Goal: Task Accomplishment & Management: Manage account settings

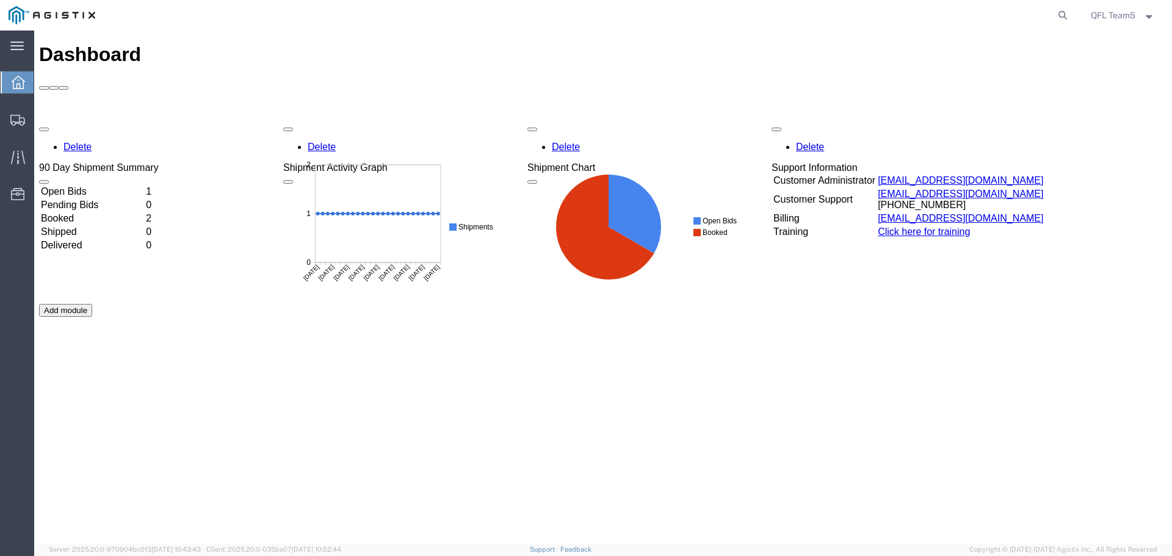
click at [114, 212] on td "Booked" at bounding box center [92, 218] width 104 height 12
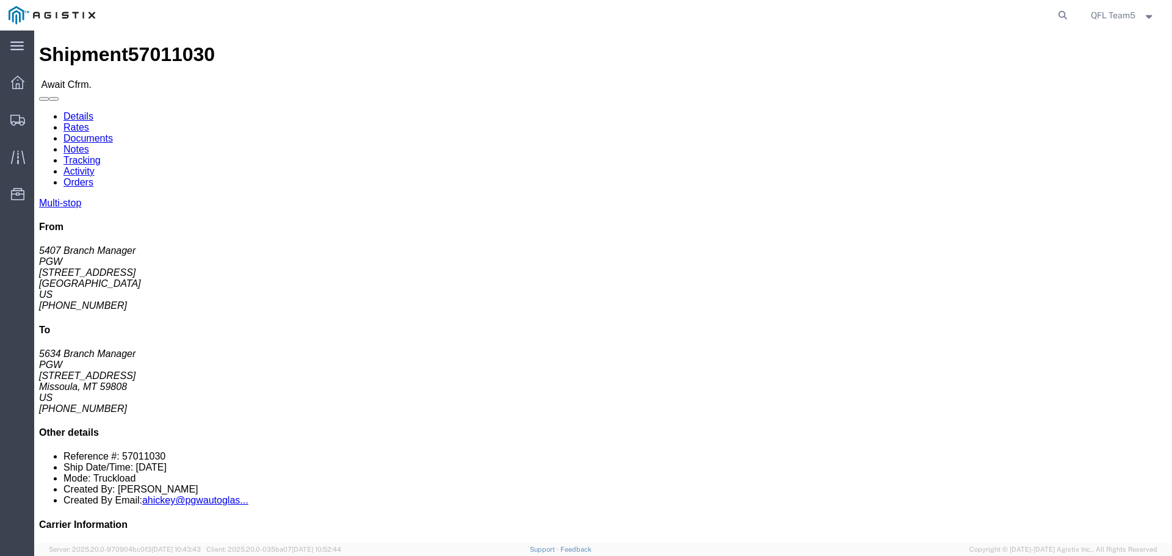
click link "Rates"
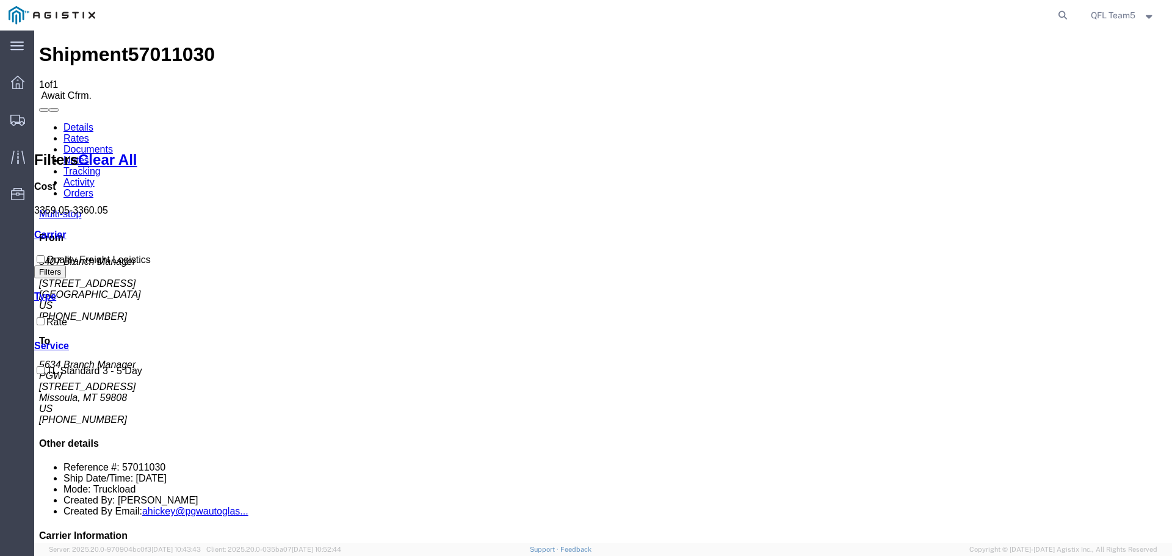
click at [74, 122] on link "Details" at bounding box center [78, 127] width 30 height 10
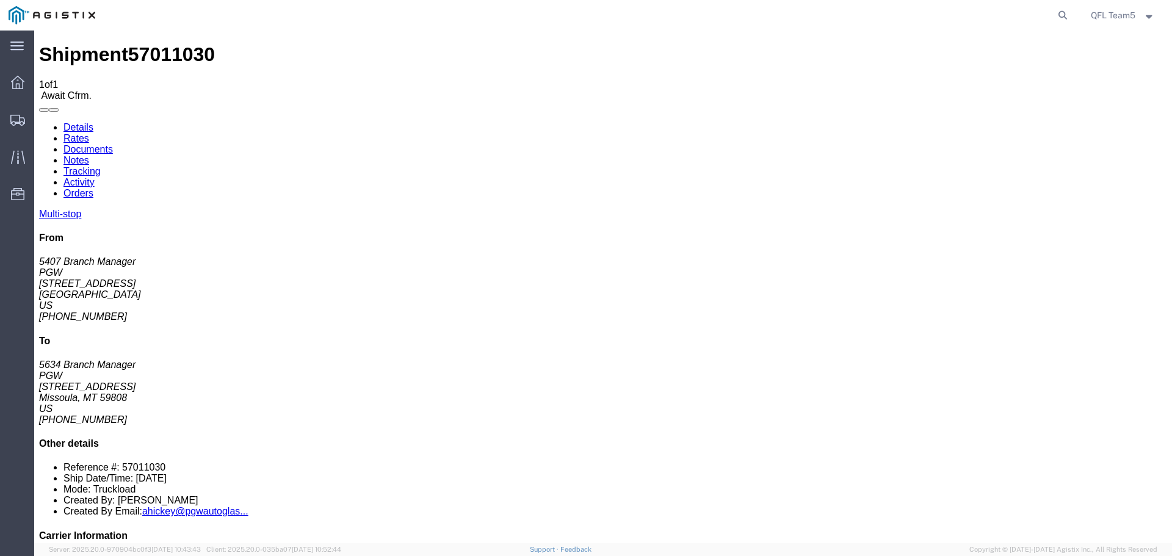
click button "Decline Shipment"
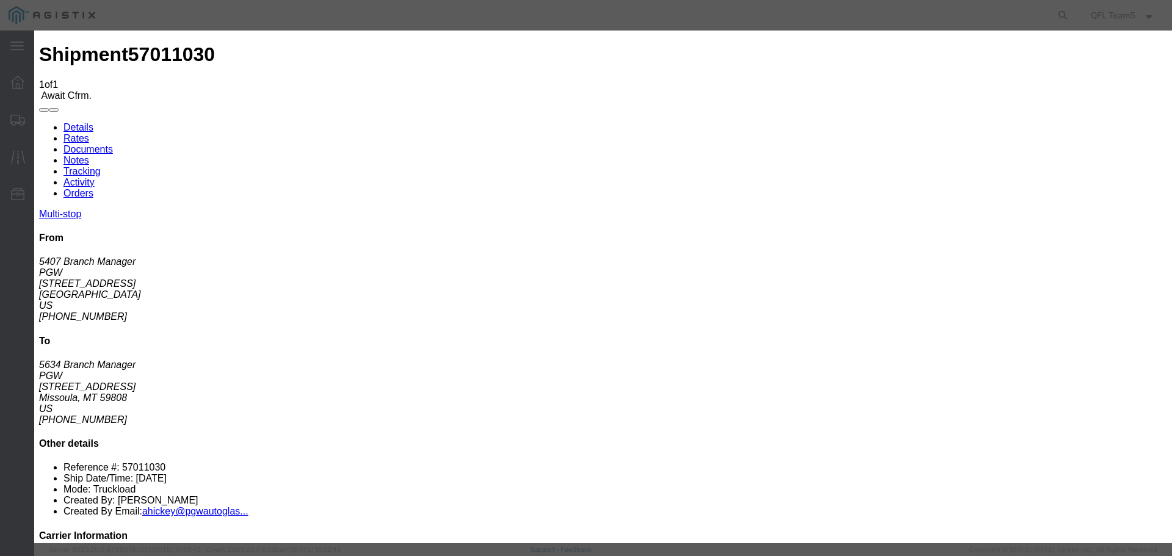
click select "Select Can't haul at contracted rate Can't meet deliver by date / time Can't me…"
select select "No equipment"
click select "Select Can't haul at contracted rate Can't meet deliver by date / time Can't me…"
click button "Decline"
